Goal: Transaction & Acquisition: Book appointment/travel/reservation

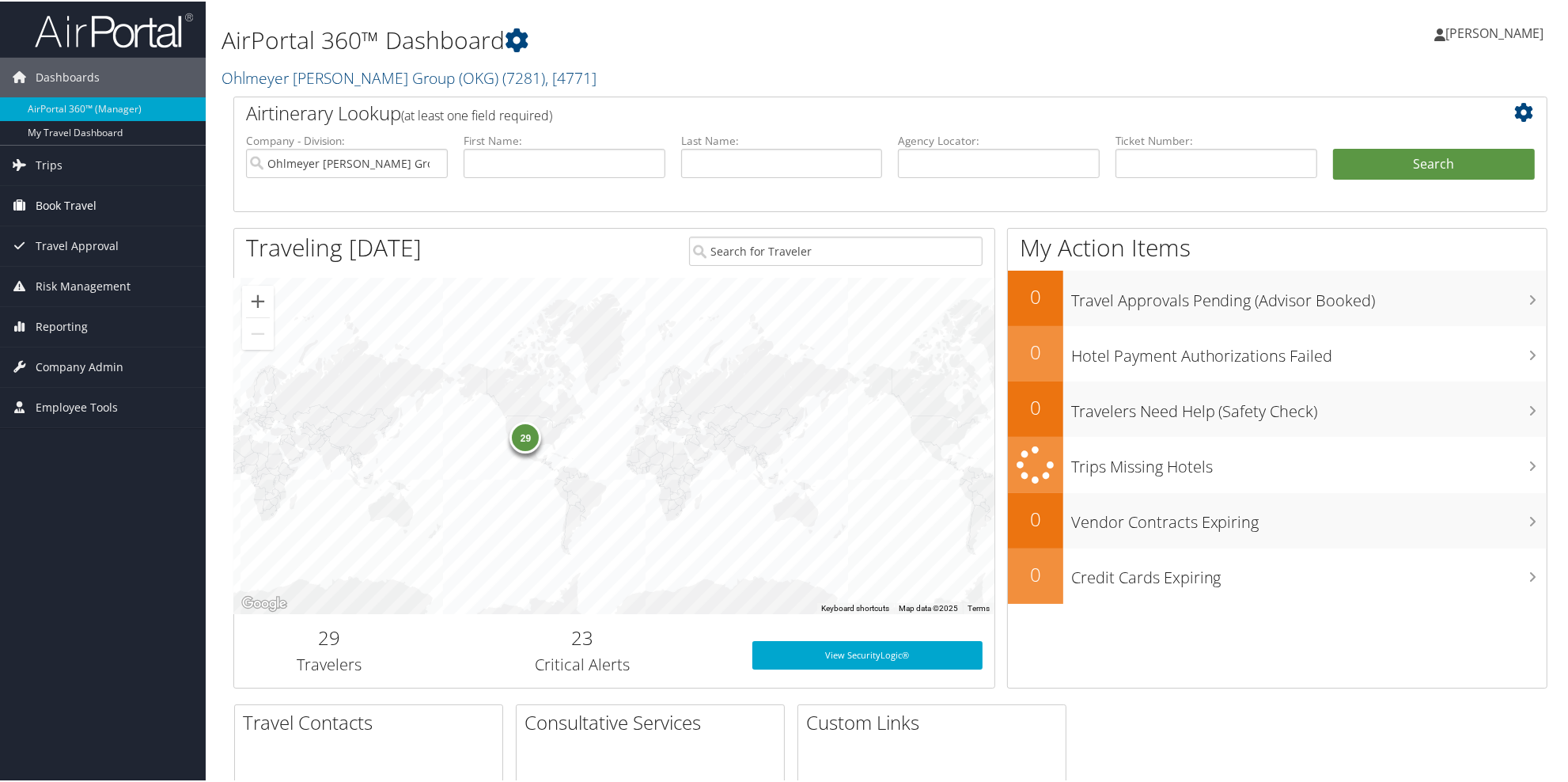
click at [57, 213] on span "Book Travel" at bounding box center [65, 204] width 61 height 39
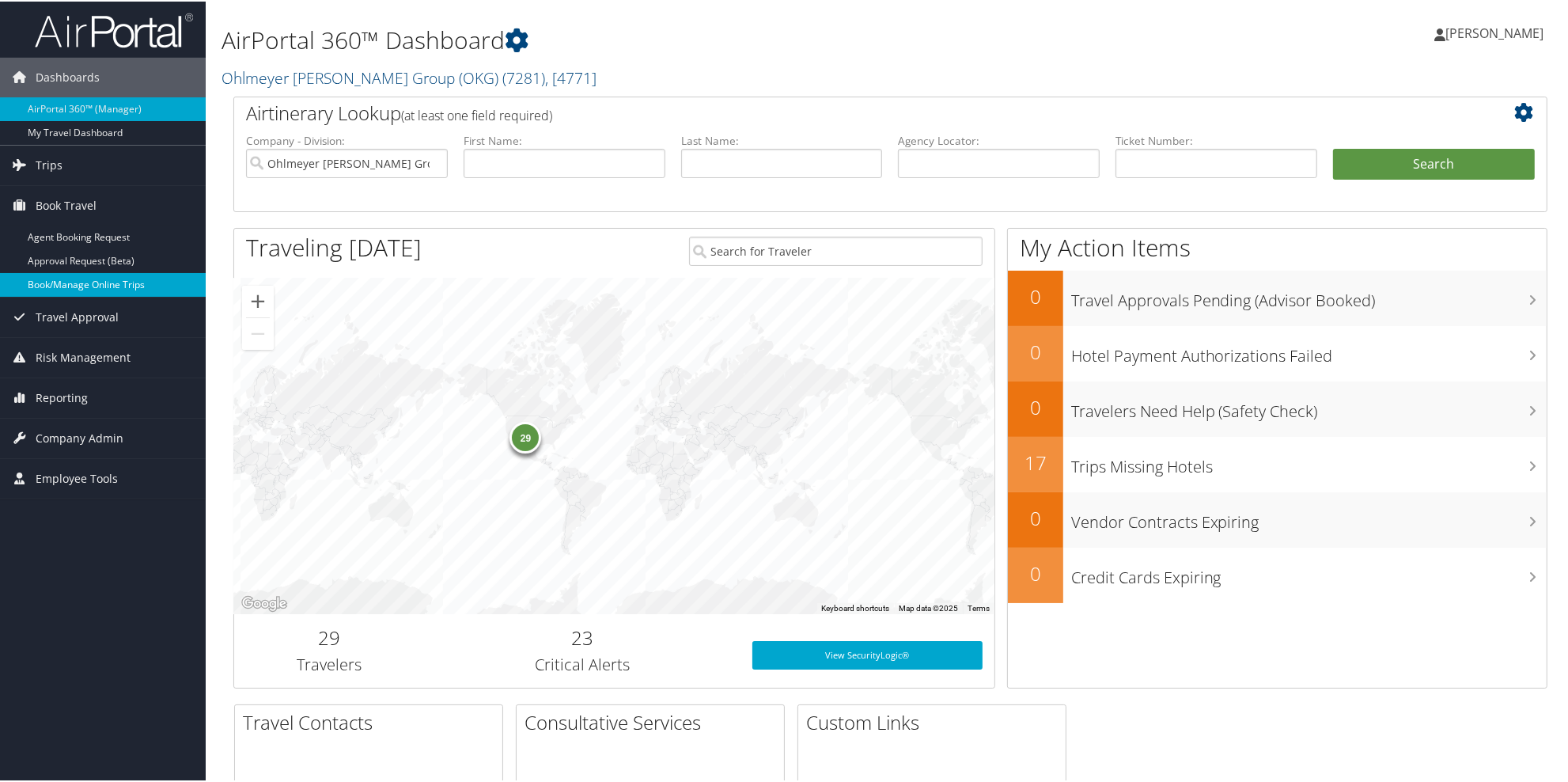
click at [61, 287] on link "Book/Manage Online Trips" at bounding box center [102, 282] width 206 height 23
